Goal: Task Accomplishment & Management: Use online tool/utility

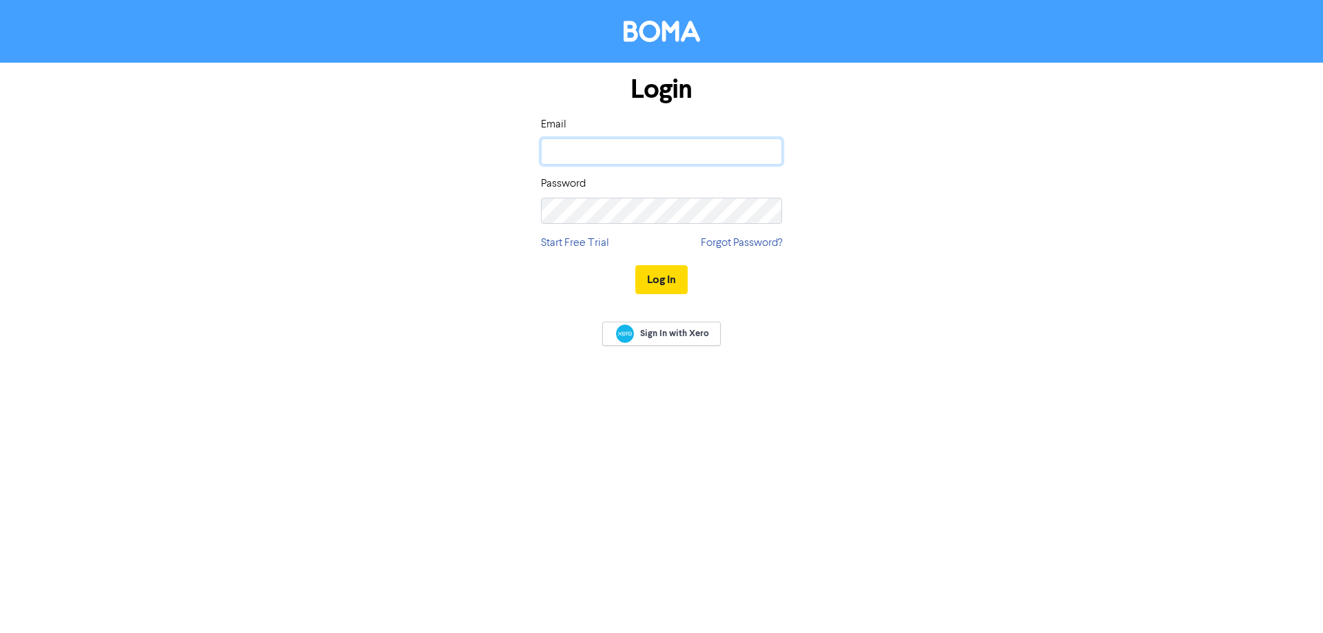
click at [685, 163] on input "email" at bounding box center [661, 152] width 241 height 26
type input "andream@maq.co.nz"
click at [635, 265] on button "Log In" at bounding box center [661, 279] width 52 height 29
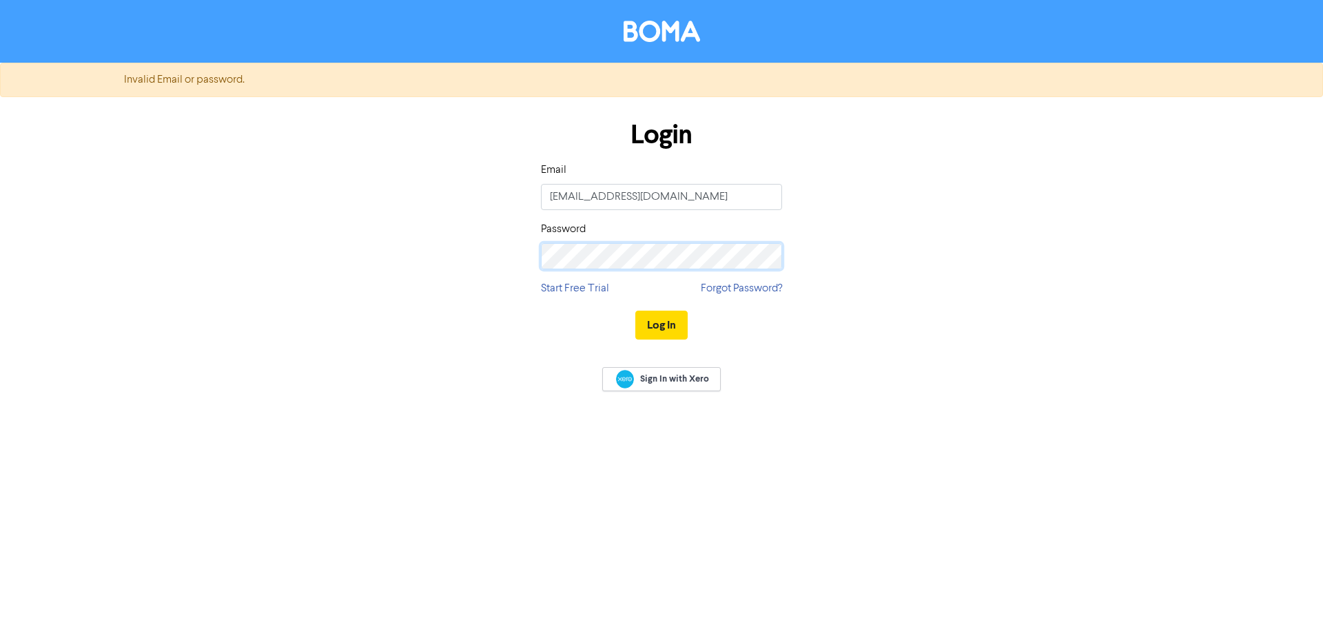
click at [328, 226] on div "Login Email andream@maq.co.nz Password Start Free Trial Forgot Password? Log In" at bounding box center [662, 230] width 786 height 245
click at [635, 311] on button "Log In" at bounding box center [661, 325] width 52 height 29
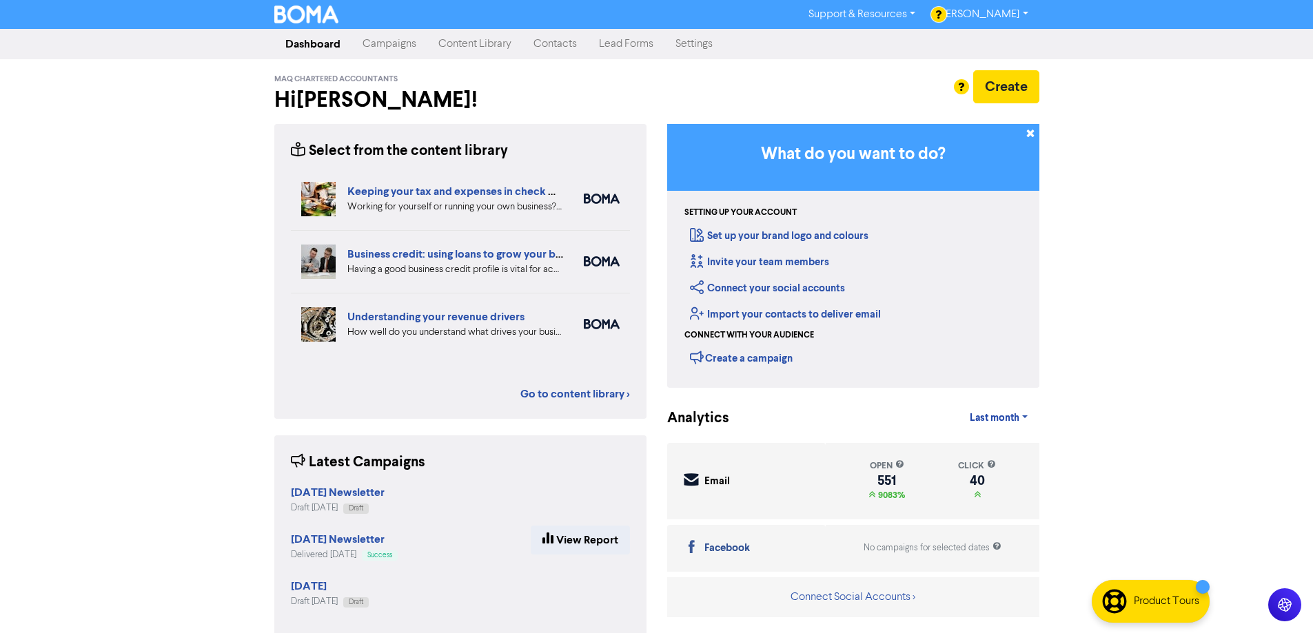
click at [367, 38] on link "Campaigns" at bounding box center [390, 44] width 76 height 28
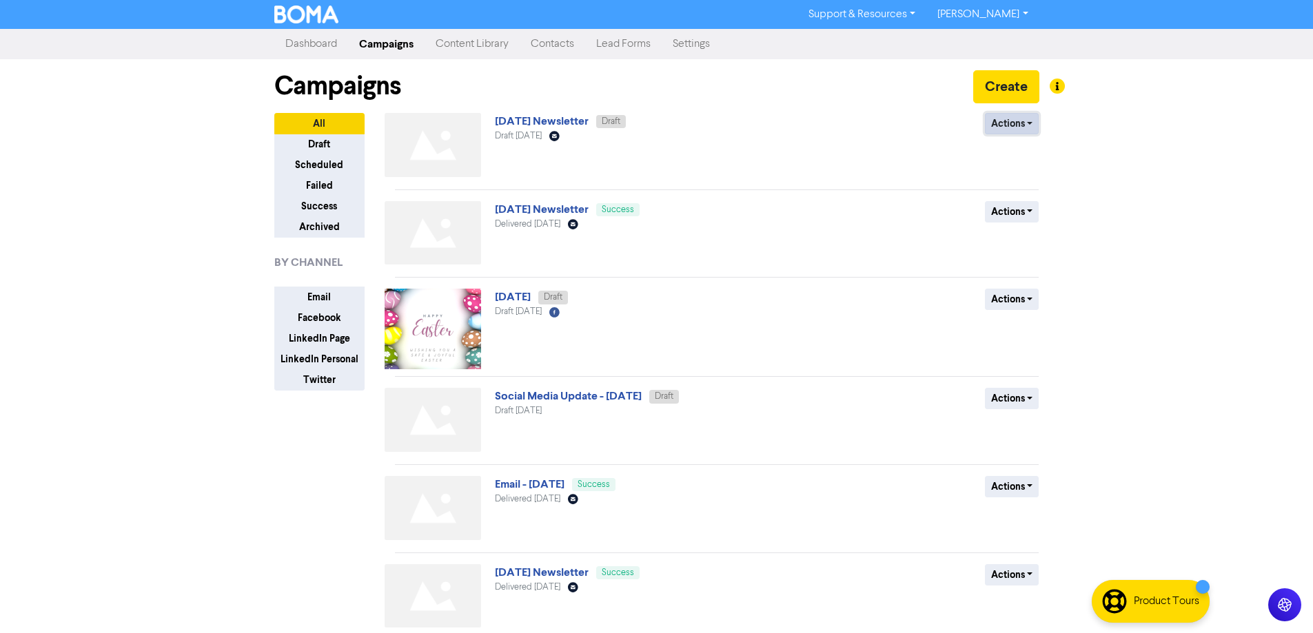
click at [1010, 123] on button "Actions" at bounding box center [1012, 123] width 54 height 21
click at [549, 120] on link "September 2025 Newsletter" at bounding box center [542, 121] width 94 height 14
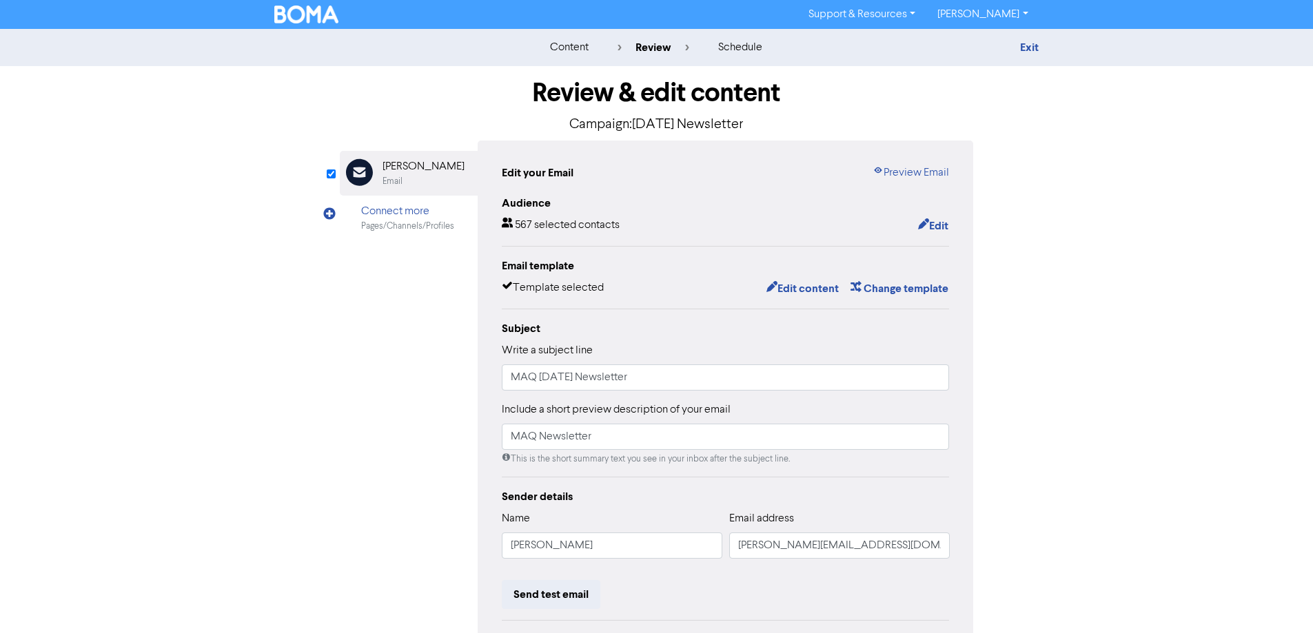
click at [1170, 268] on div "content review schedule Exit Review & edit content Campaign: September 2025 New…" at bounding box center [656, 409] width 1313 height 760
click at [942, 221] on button "Edit" at bounding box center [933, 226] width 32 height 18
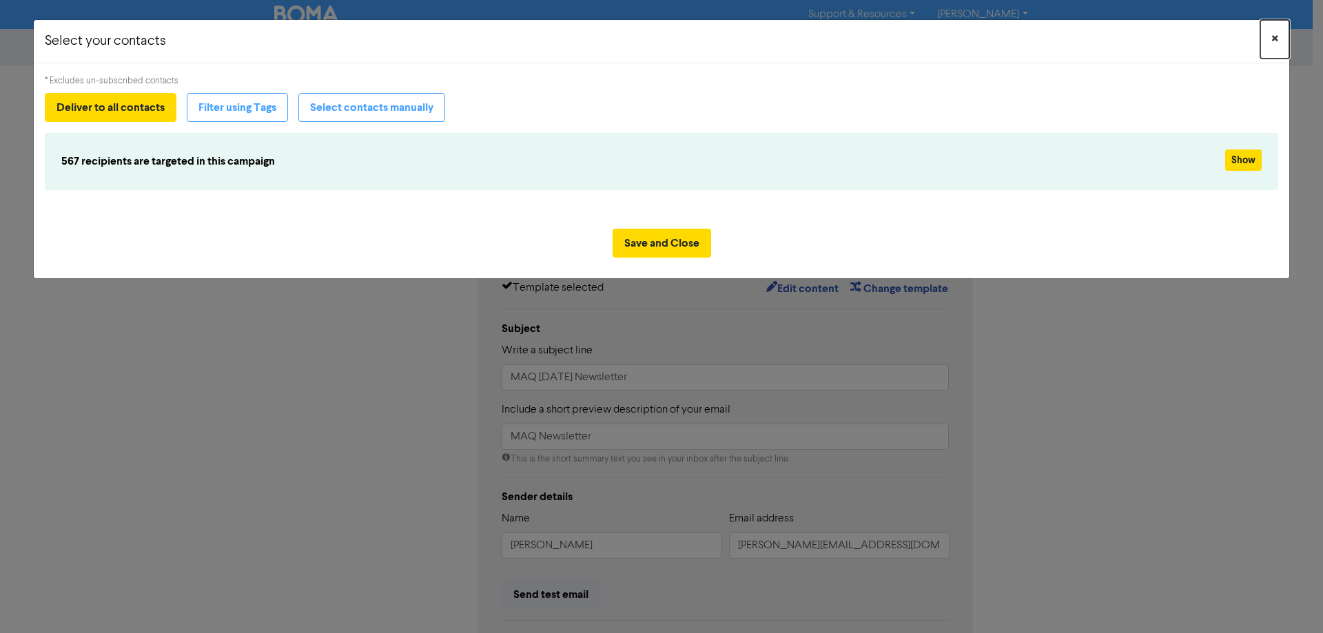
click at [1275, 39] on span "×" at bounding box center [1275, 39] width 7 height 21
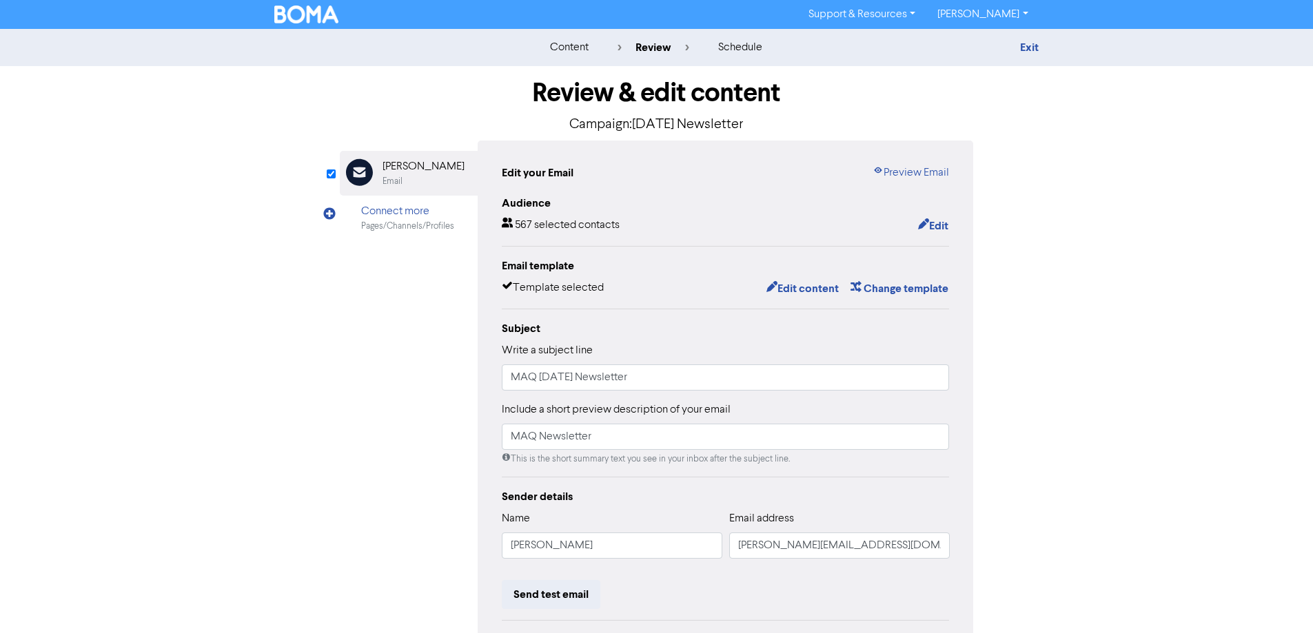
click at [1037, 328] on div "Review & edit content Campaign: September 2025 Newsletter Email Created with Sk…" at bounding box center [657, 427] width 786 height 722
click at [892, 291] on button "Change template" at bounding box center [899, 289] width 99 height 18
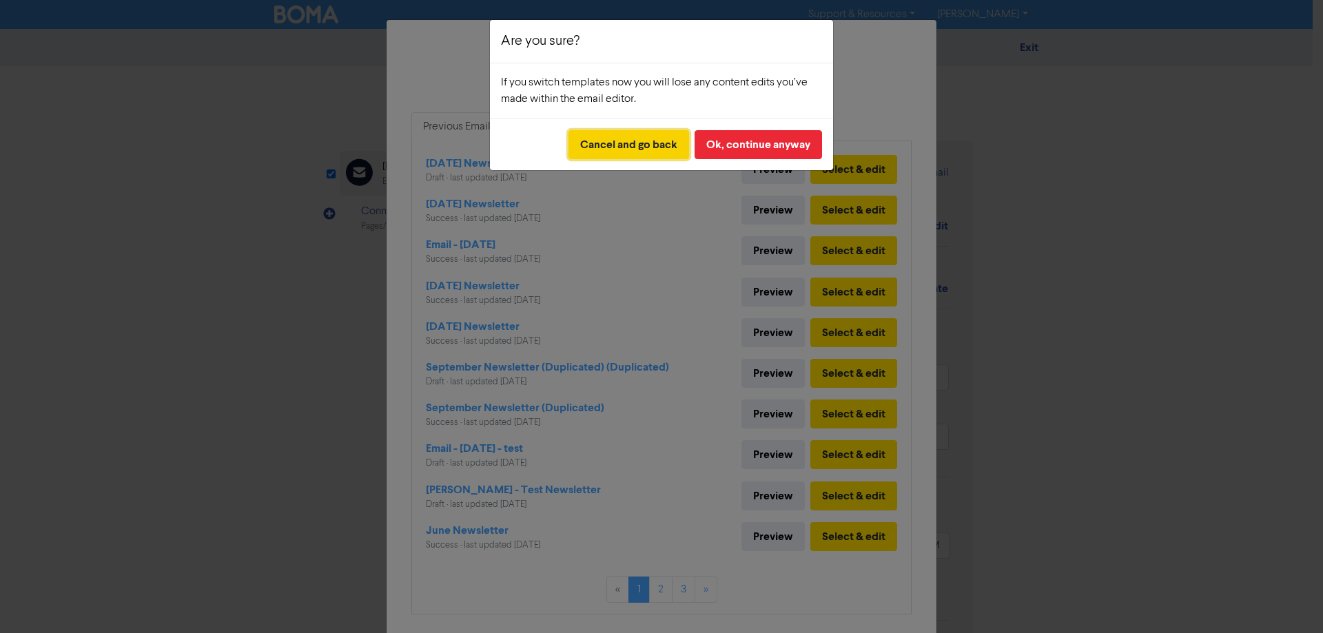
click at [600, 147] on button "Cancel and go back" at bounding box center [629, 144] width 121 height 29
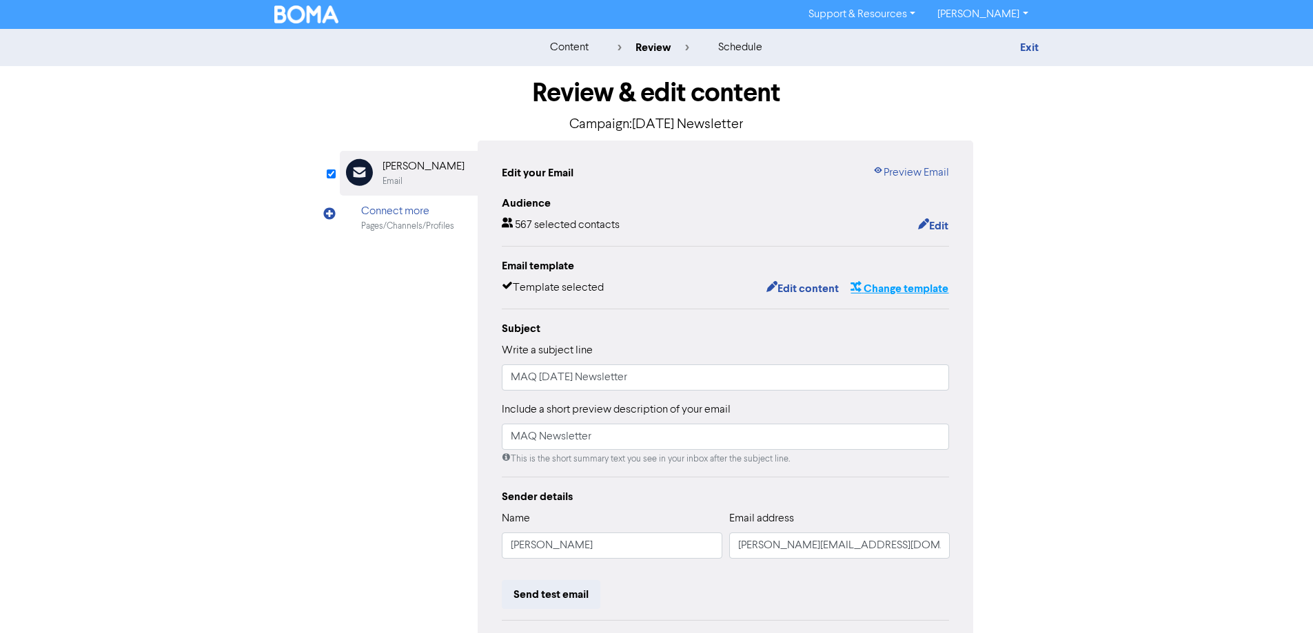
click at [904, 292] on button "Change template" at bounding box center [899, 289] width 99 height 18
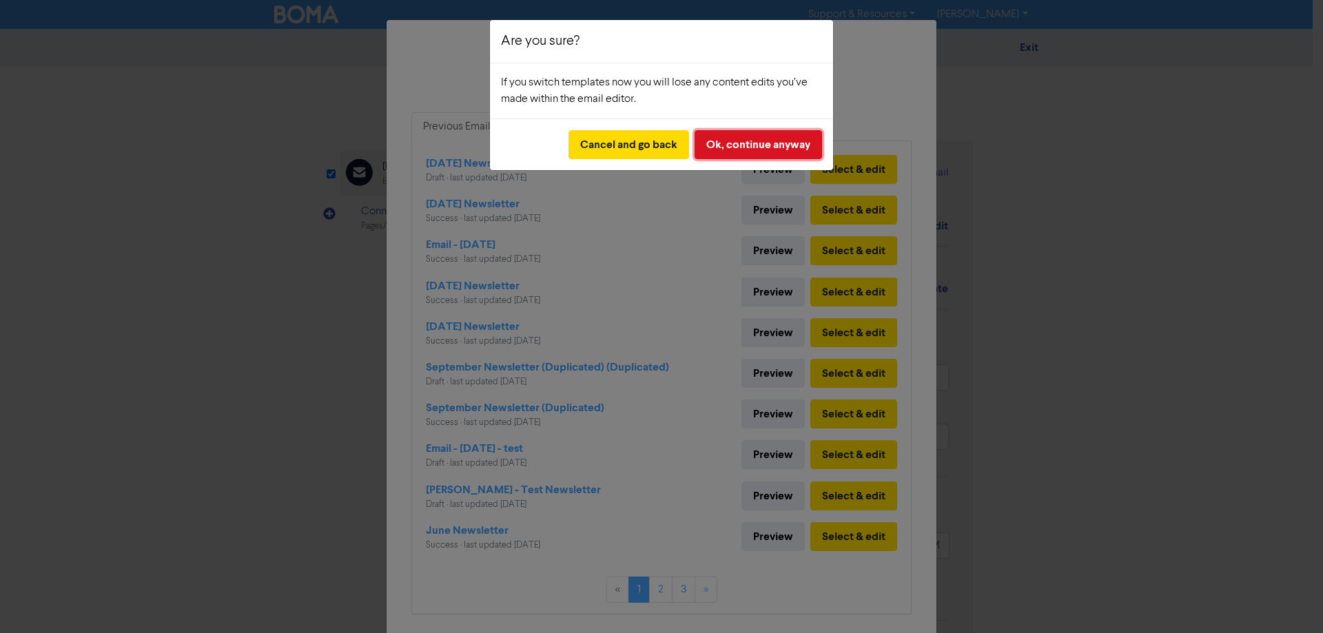
click at [754, 145] on button "Ok, continue anyway" at bounding box center [759, 144] width 128 height 29
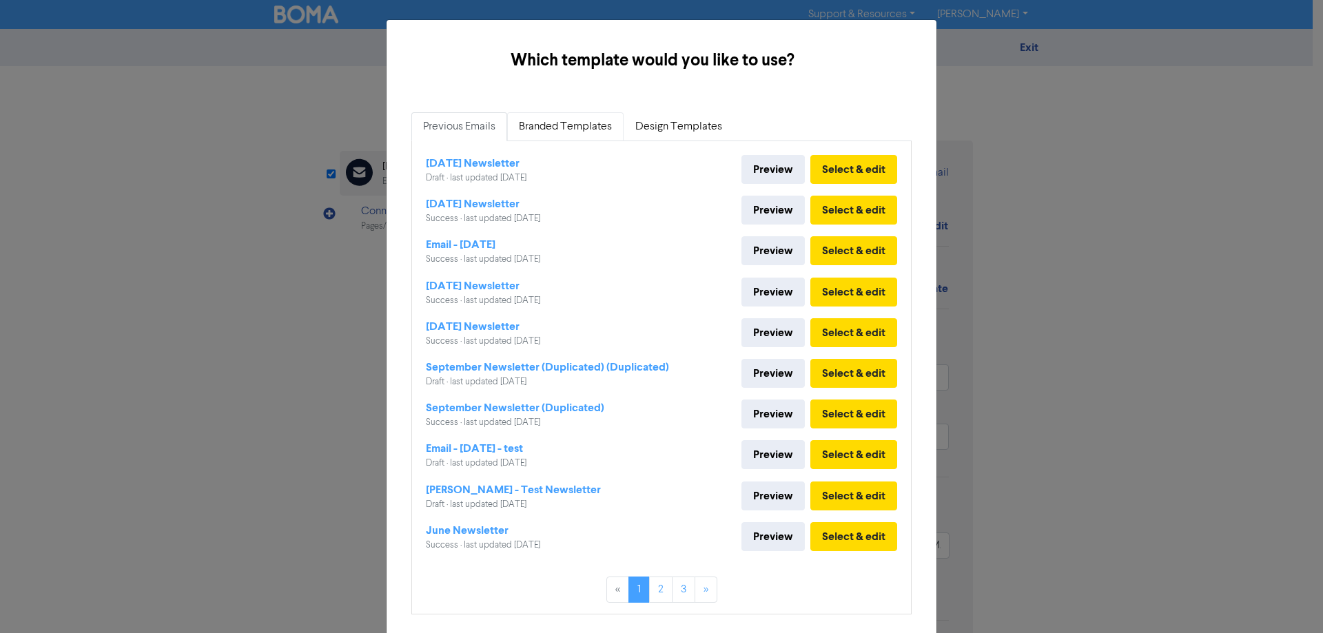
click at [572, 126] on link "Branded Templates" at bounding box center [565, 126] width 116 height 29
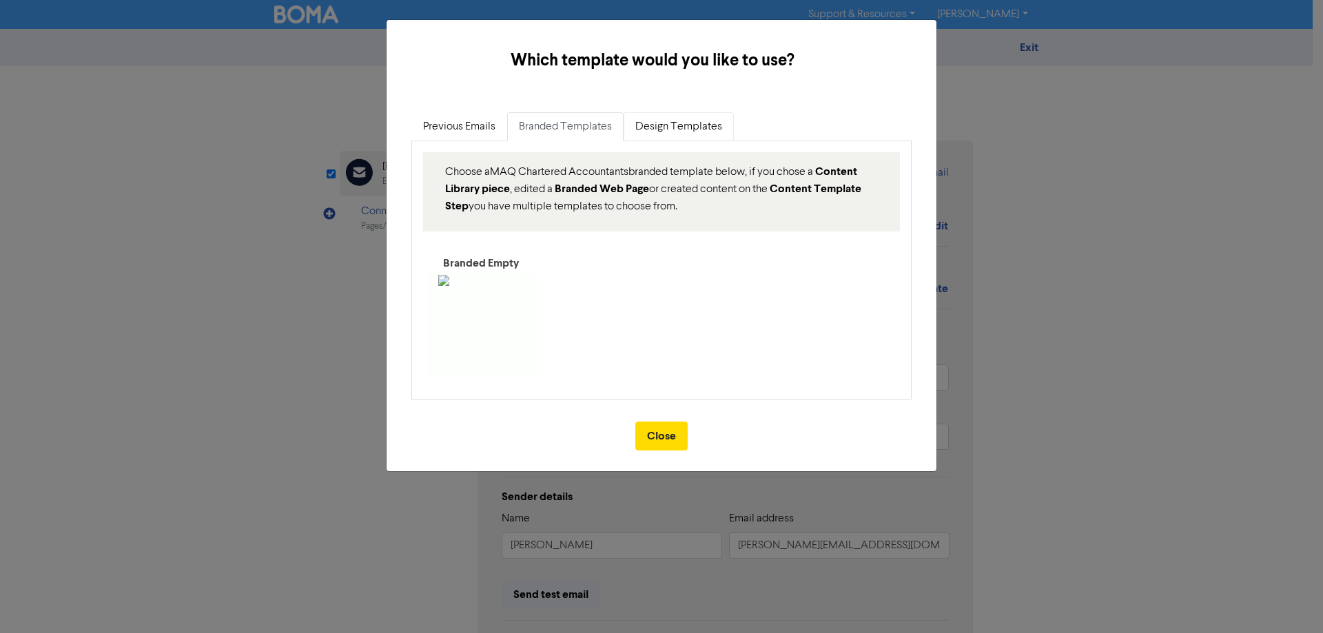
click at [675, 123] on link "Design Templates" at bounding box center [679, 126] width 110 height 29
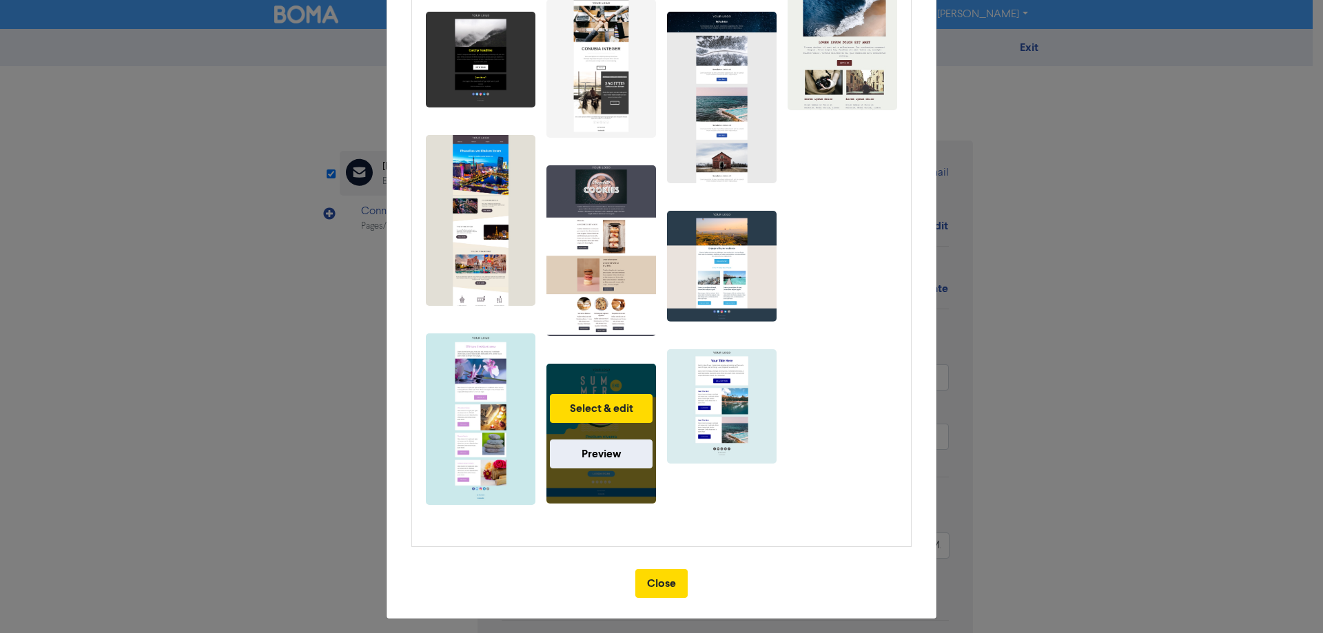
scroll to position [272, 0]
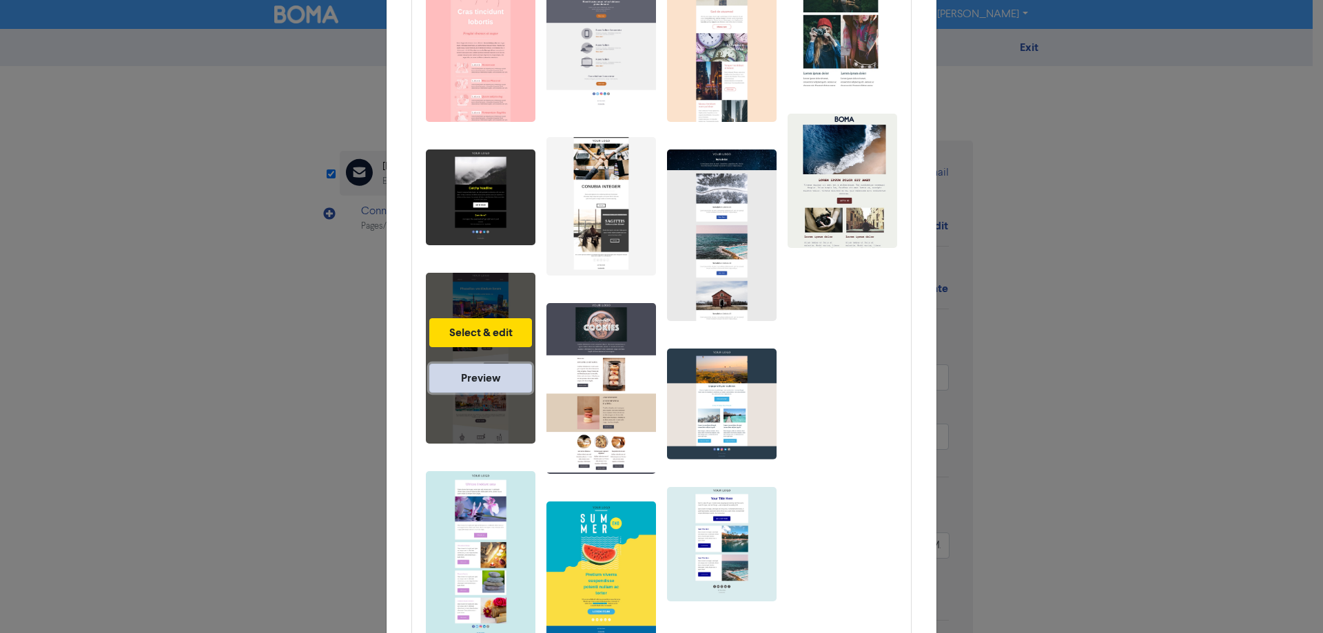
click at [467, 369] on link "Preview" at bounding box center [480, 378] width 103 height 29
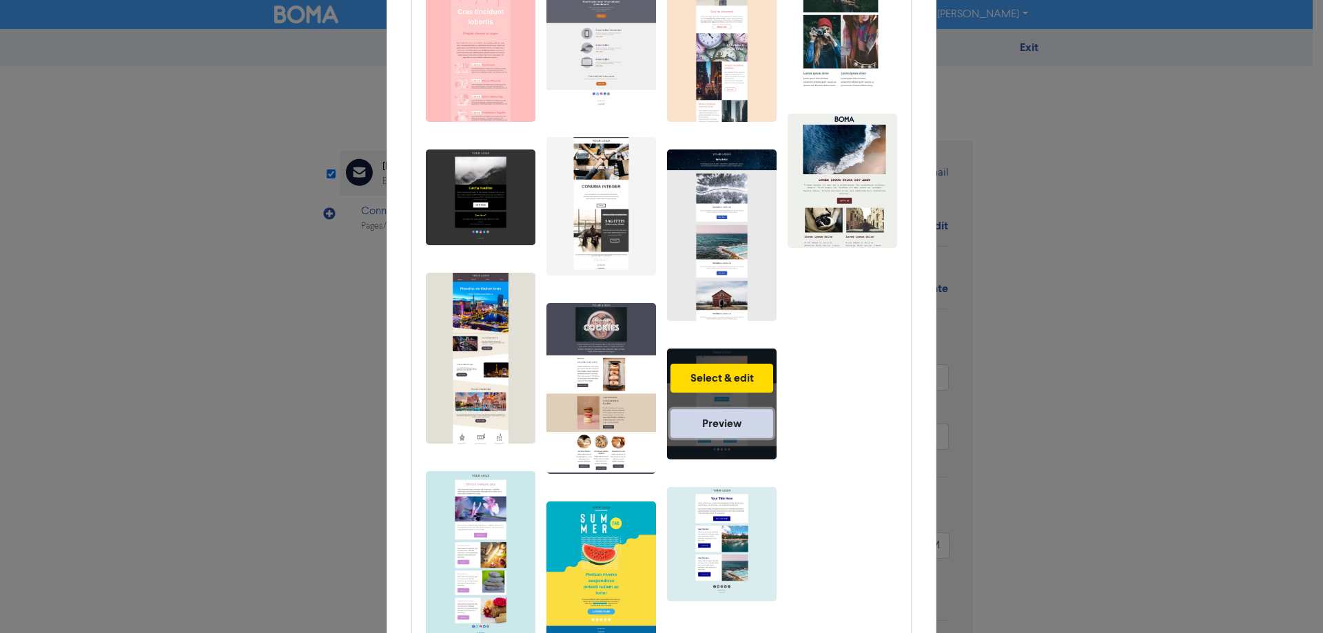
click at [723, 422] on link "Preview" at bounding box center [722, 423] width 103 height 29
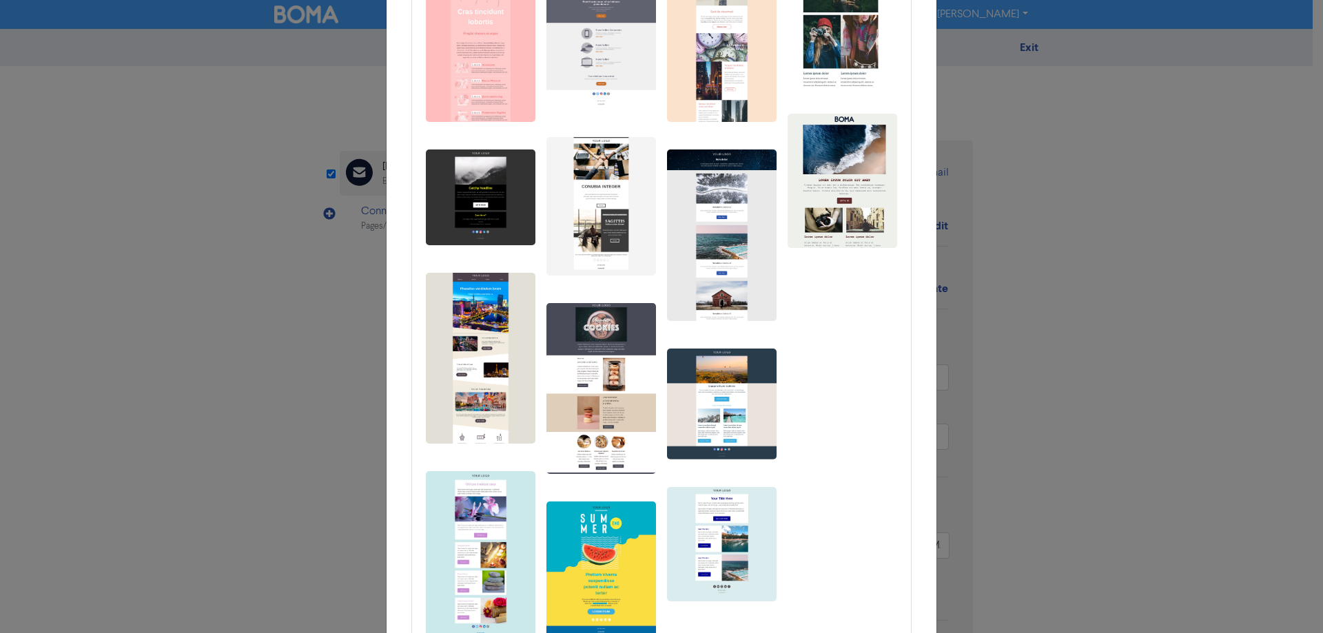
scroll to position [65, 0]
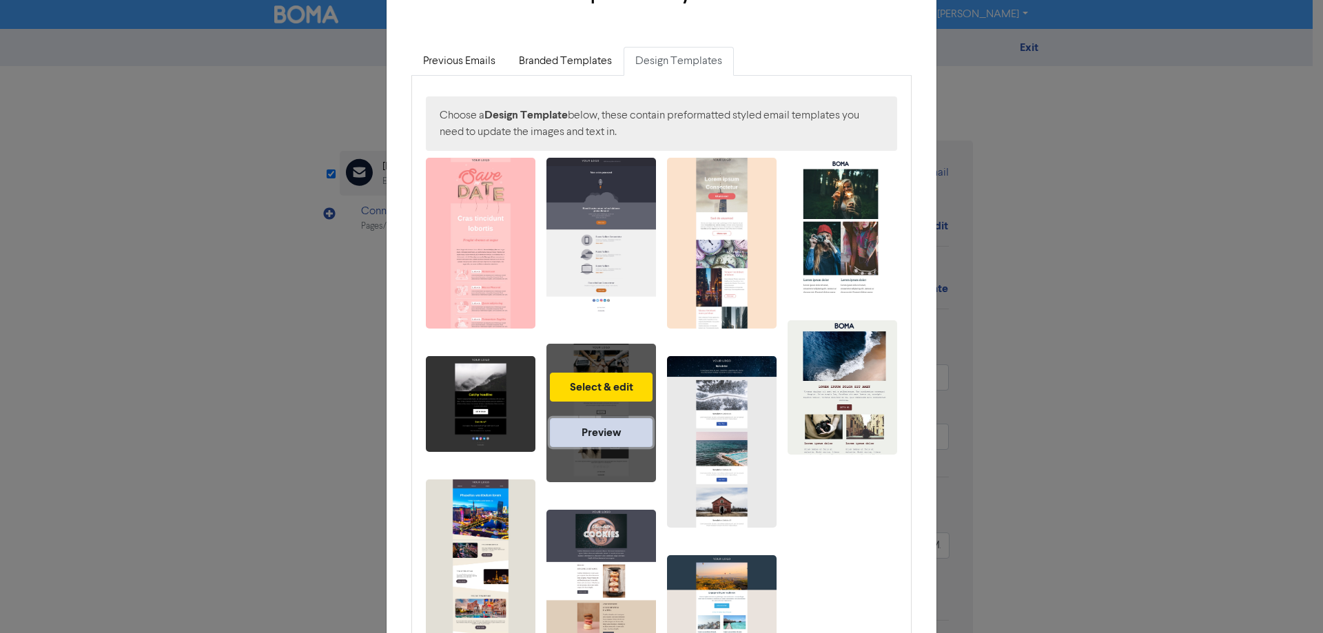
click at [608, 435] on link "Preview" at bounding box center [601, 432] width 103 height 29
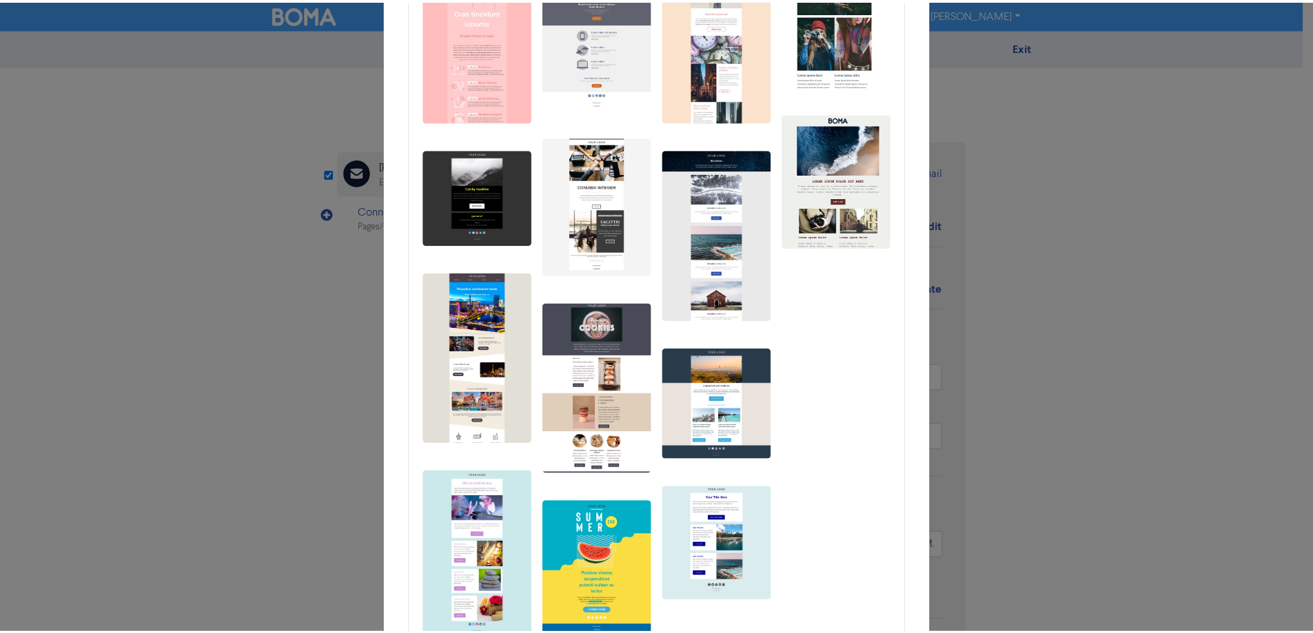
scroll to position [410, 0]
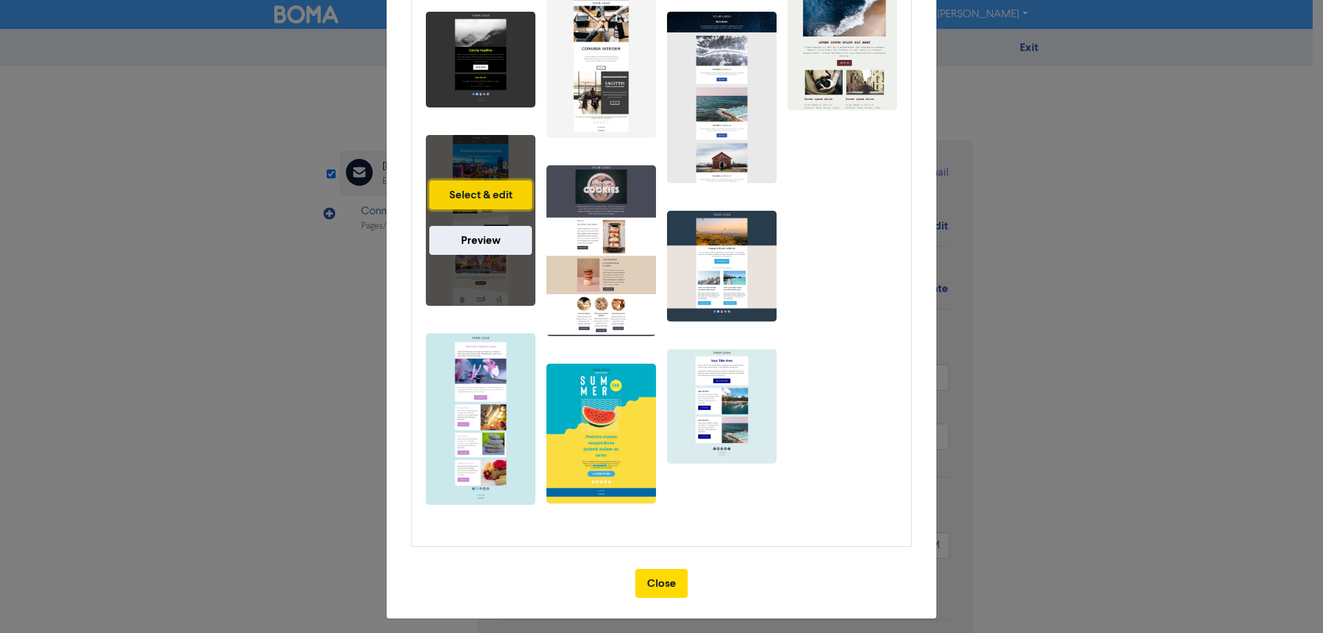
click at [472, 192] on button "Select & edit" at bounding box center [480, 195] width 103 height 29
